Goal: Obtain resource: Download file/media

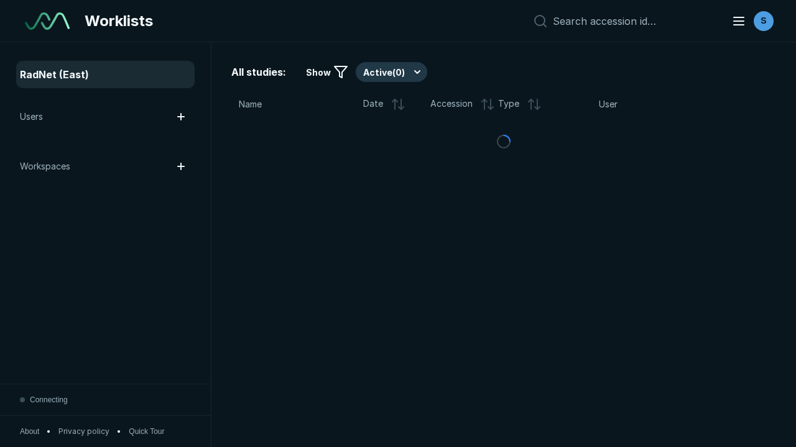
scroll to position [3394, 5177]
